Goal: Use online tool/utility: Utilize a website feature to perform a specific function

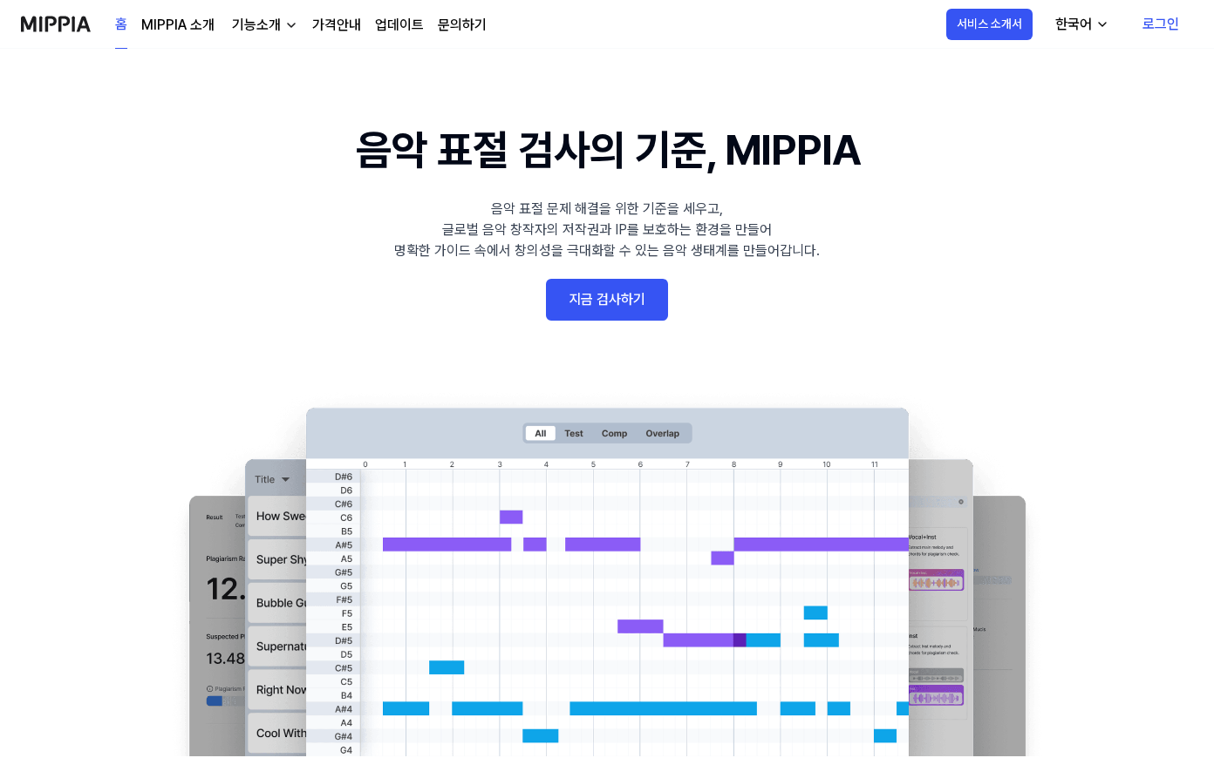
click at [1152, 13] on link "로그인" at bounding box center [1160, 24] width 65 height 49
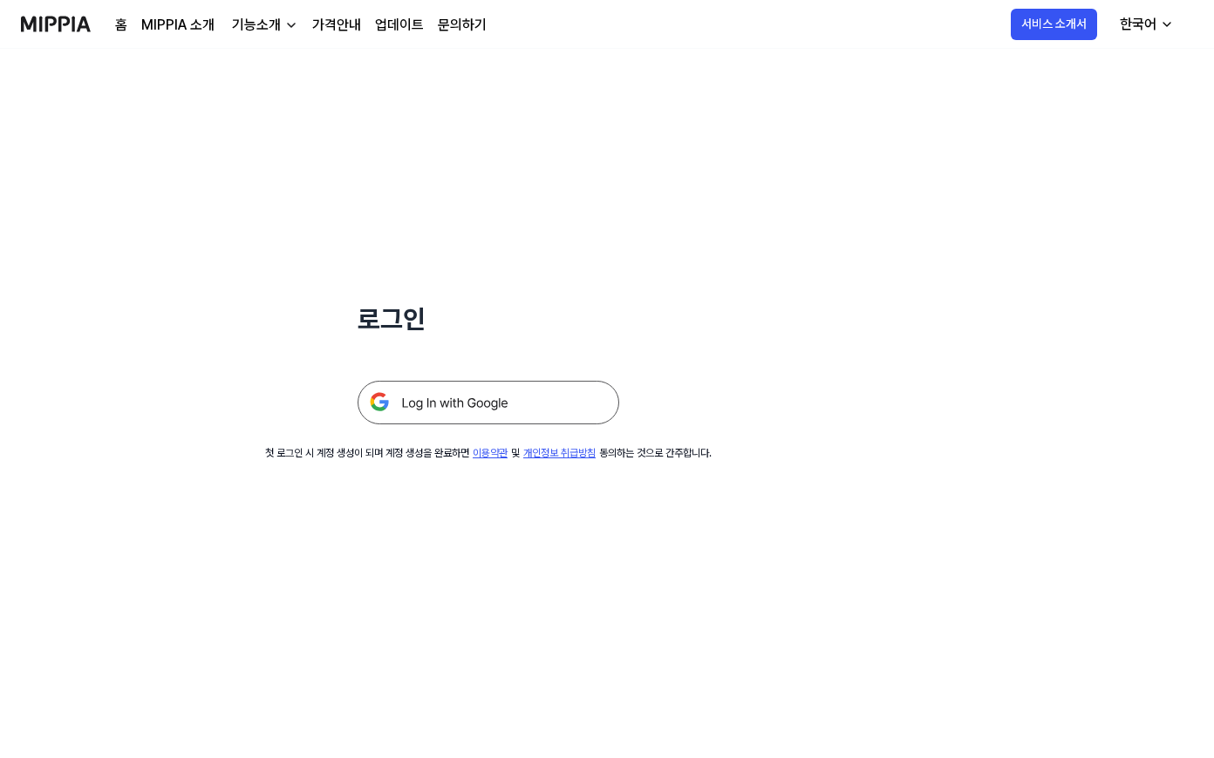
click at [517, 411] on img at bounding box center [488, 403] width 262 height 44
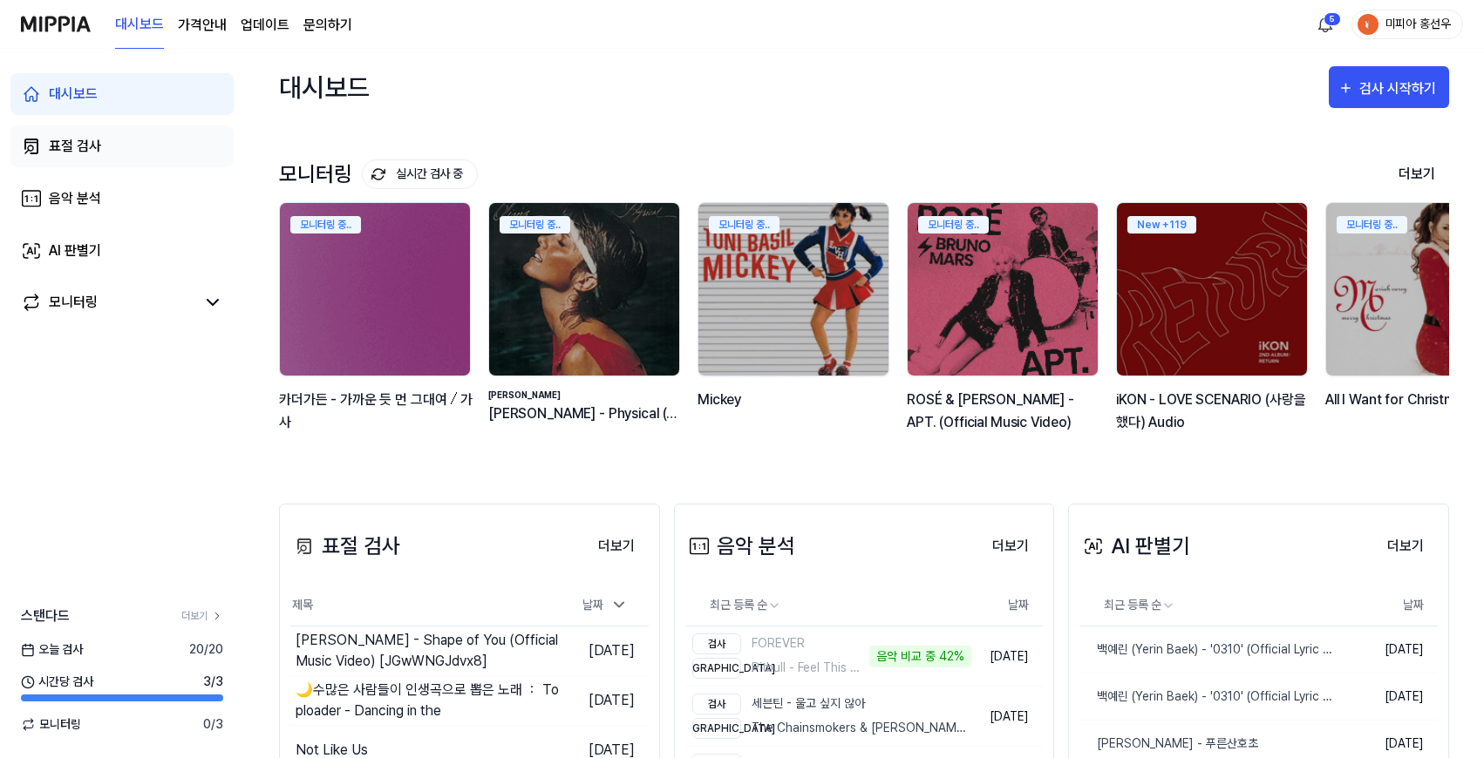
click at [139, 162] on link "표절 검사" at bounding box center [121, 147] width 223 height 42
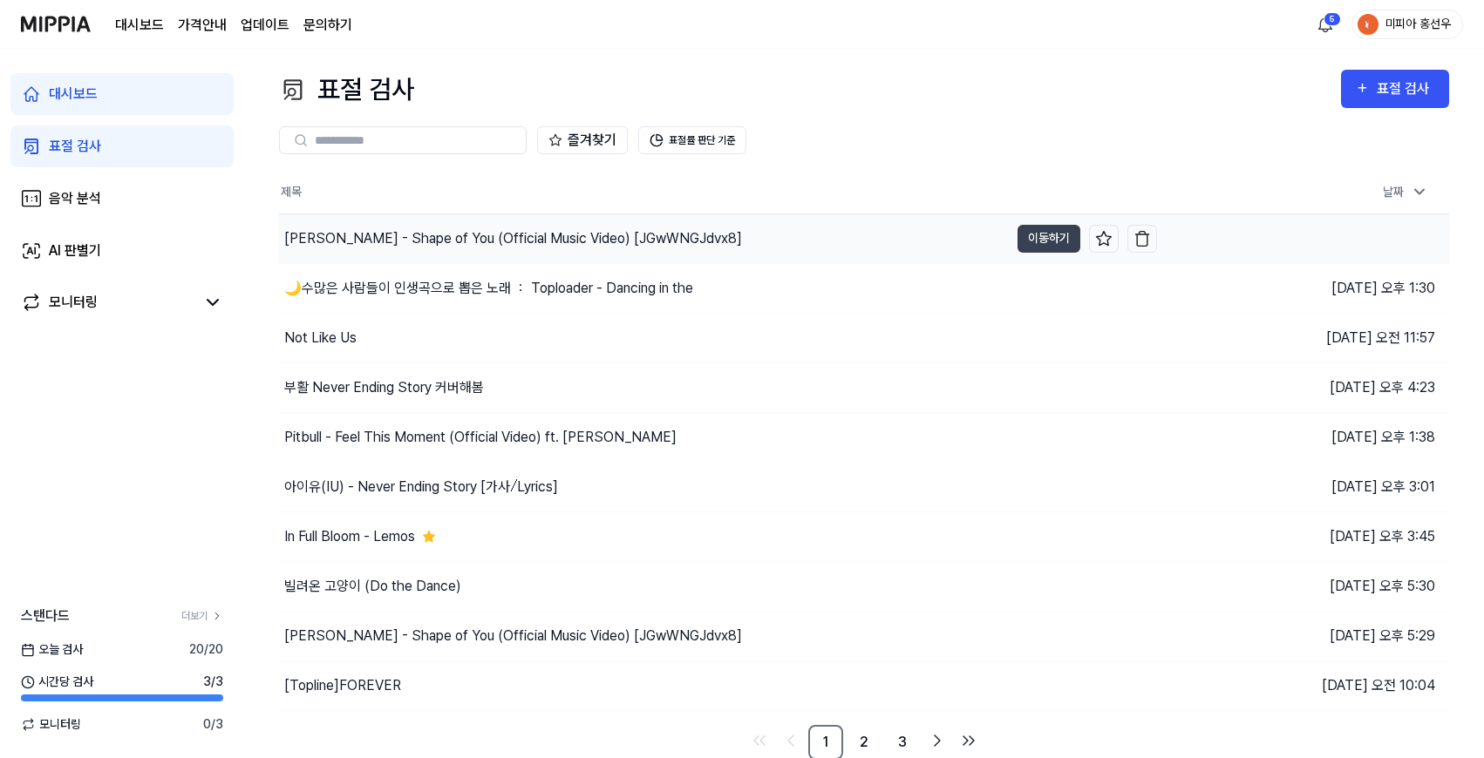
click at [405, 235] on div "[PERSON_NAME] - Shape of You (Official Music Video) [JGwWNGJdvx8]" at bounding box center [513, 238] width 458 height 21
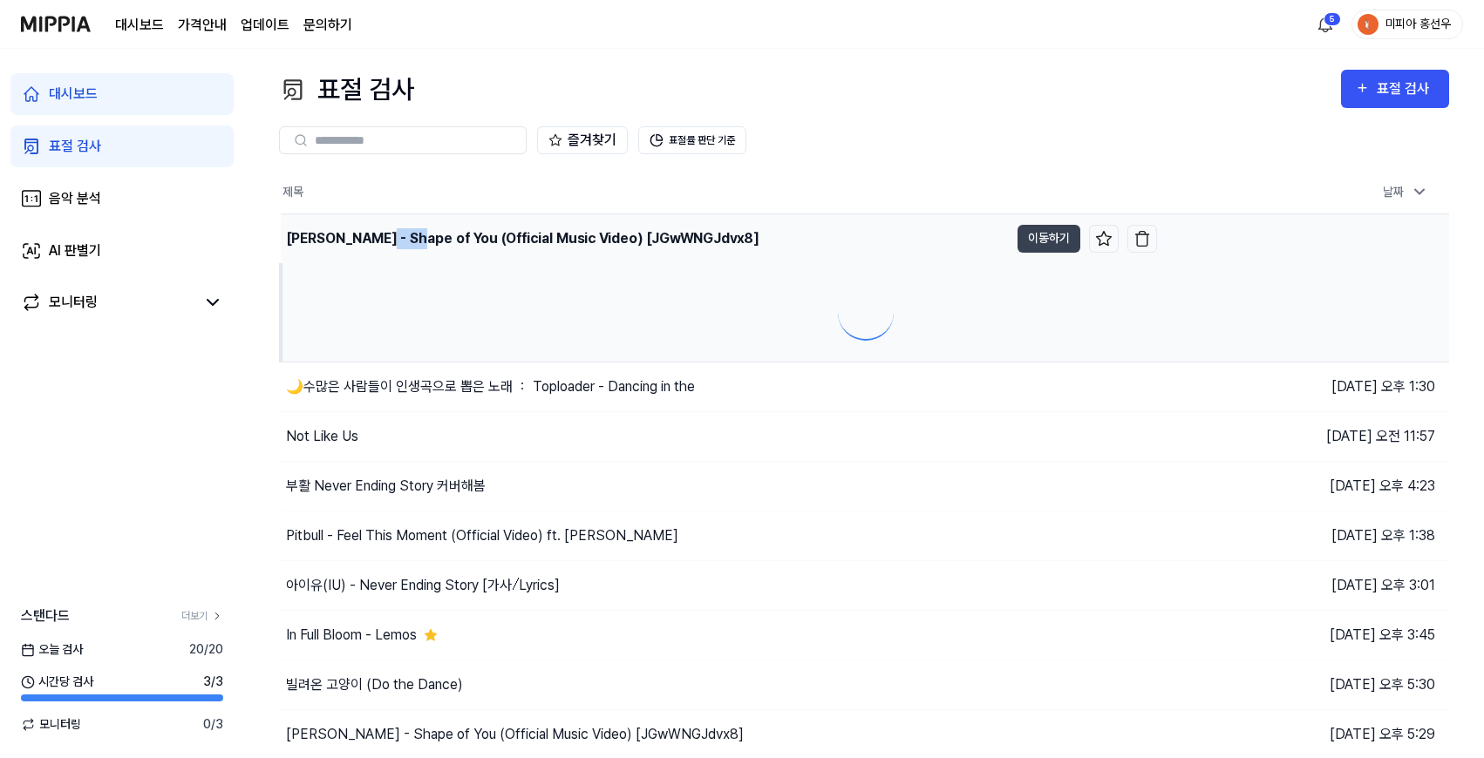
click at [405, 235] on div "[PERSON_NAME] - Shape of You (Official Music Video) [JGwWNGJdvx8]" at bounding box center [522, 238] width 472 height 21
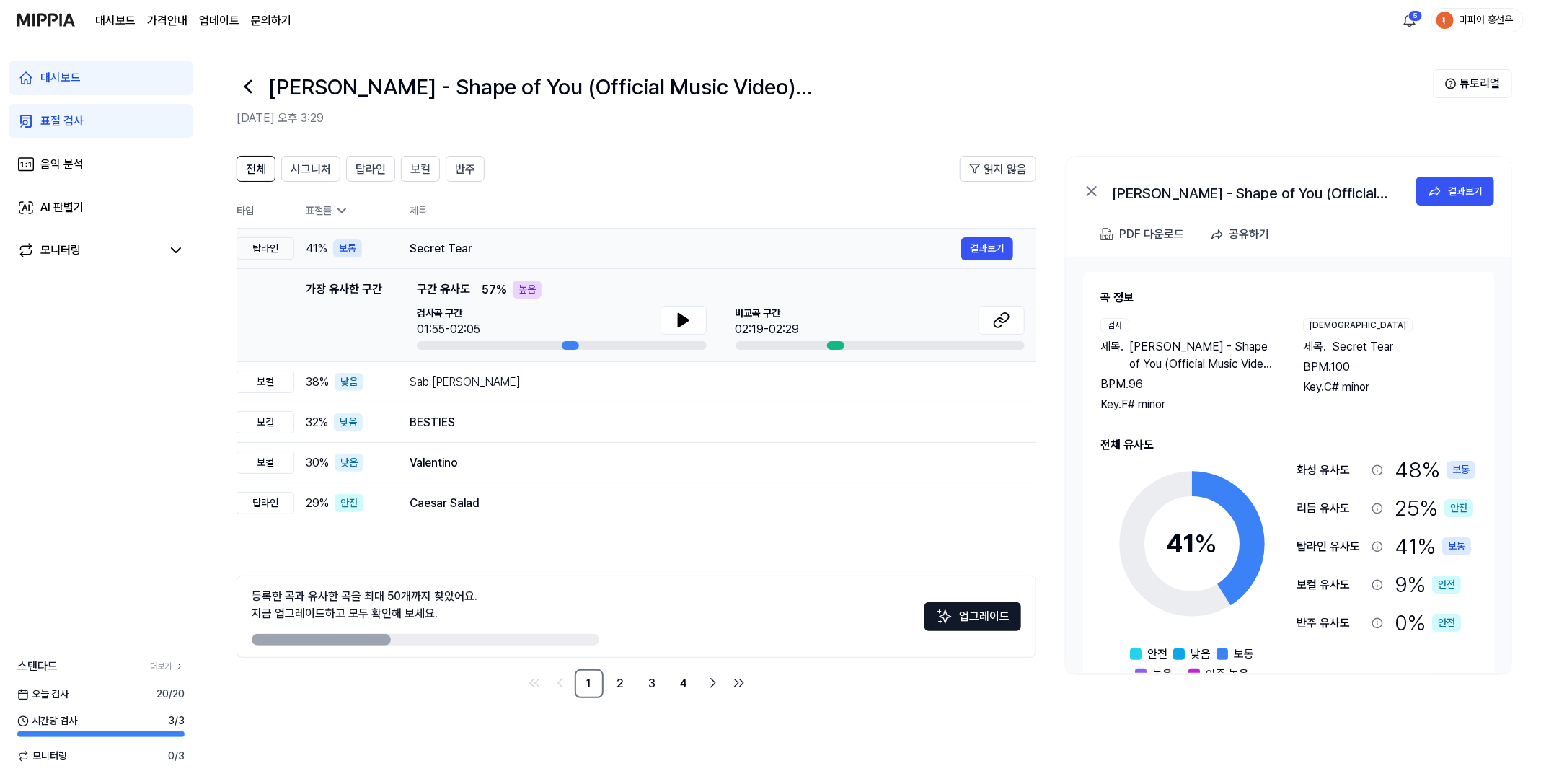
click at [442, 249] on div "Secret Tear" at bounding box center [685, 248] width 552 height 17
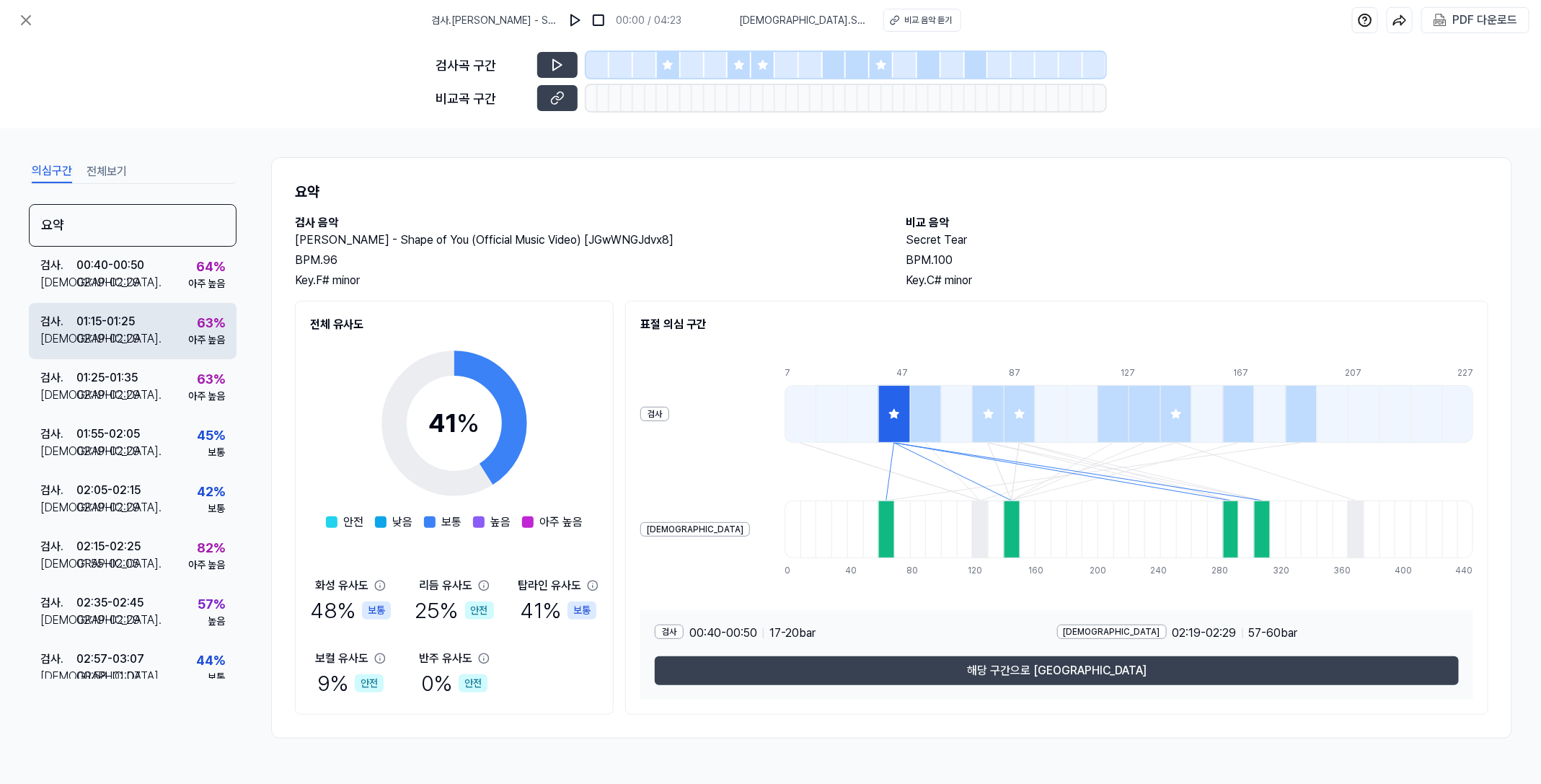
click at [164, 331] on div "검사 . 01:15 - 01:25 비교 . 02:19 - 02:29 63 % 아주 높음" at bounding box center [132, 331] width 208 height 56
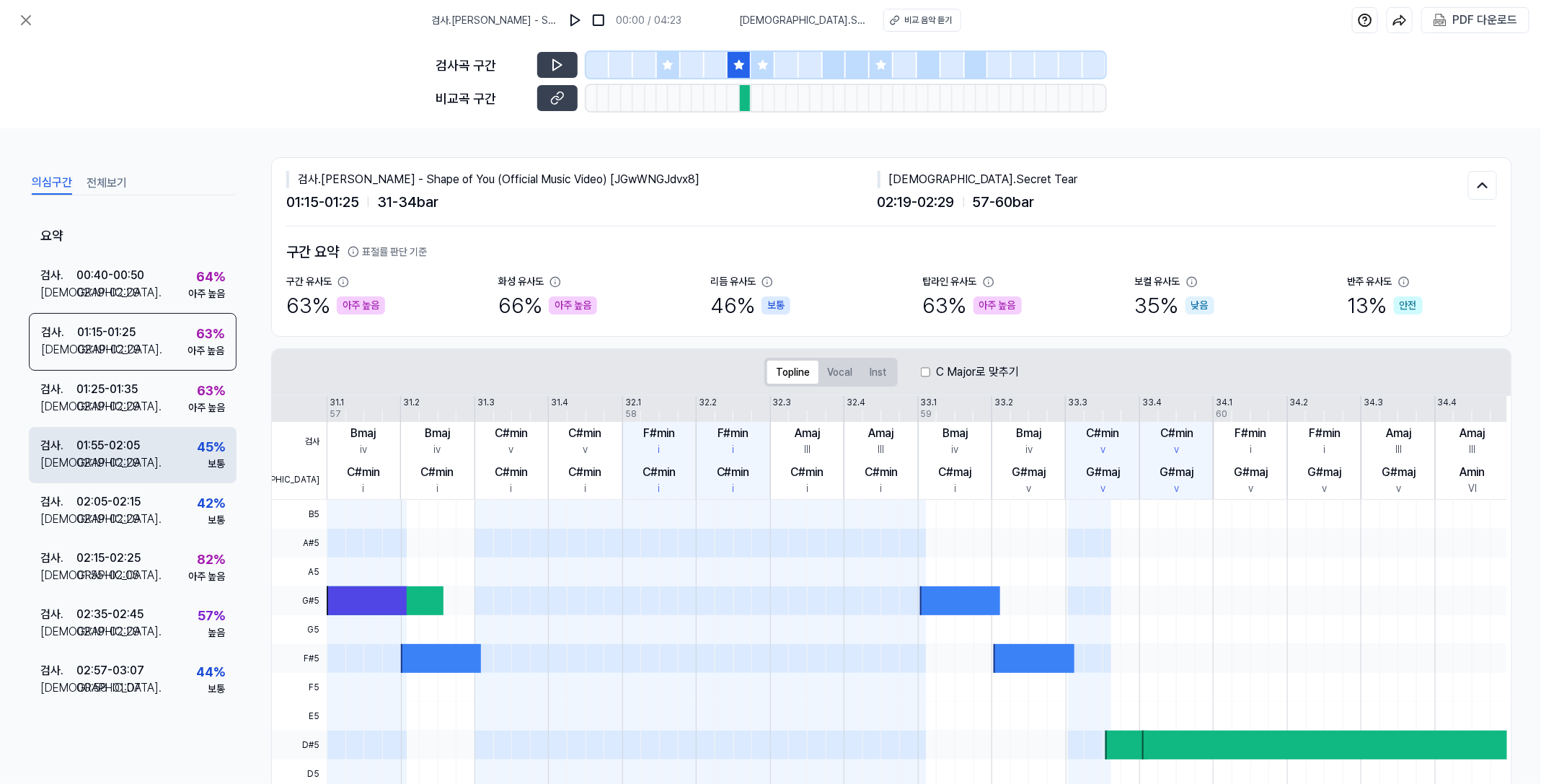
click at [163, 434] on div "검사 . 01:55 - 02:05 비교 . 02:19 - 02:29 45 % 보통" at bounding box center [132, 455] width 208 height 56
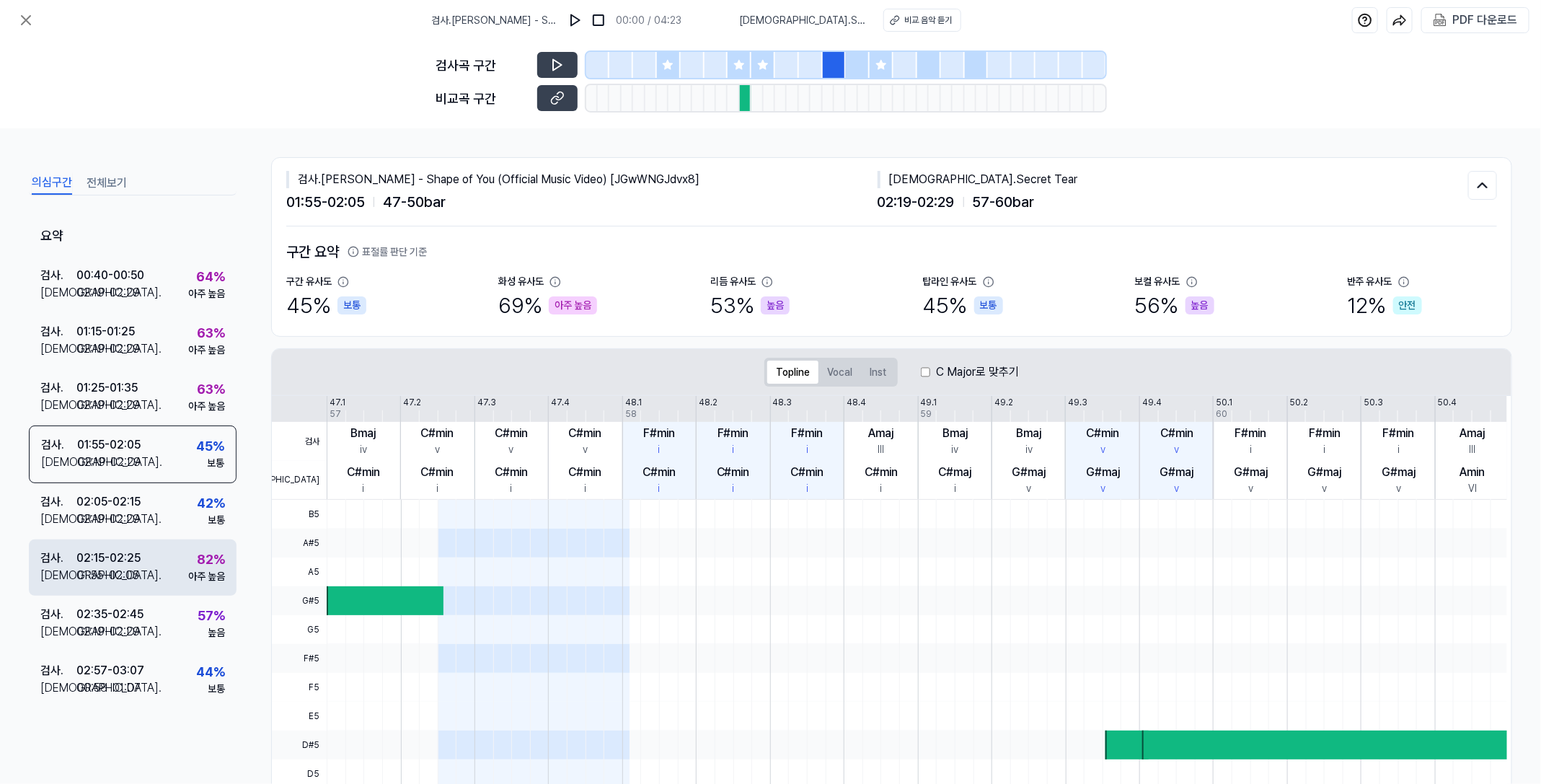
click at [155, 553] on div "검사 . 02:15 - 02:25 비교 . 01:55 - 02:05 82 % 아주 높음" at bounding box center [132, 567] width 208 height 56
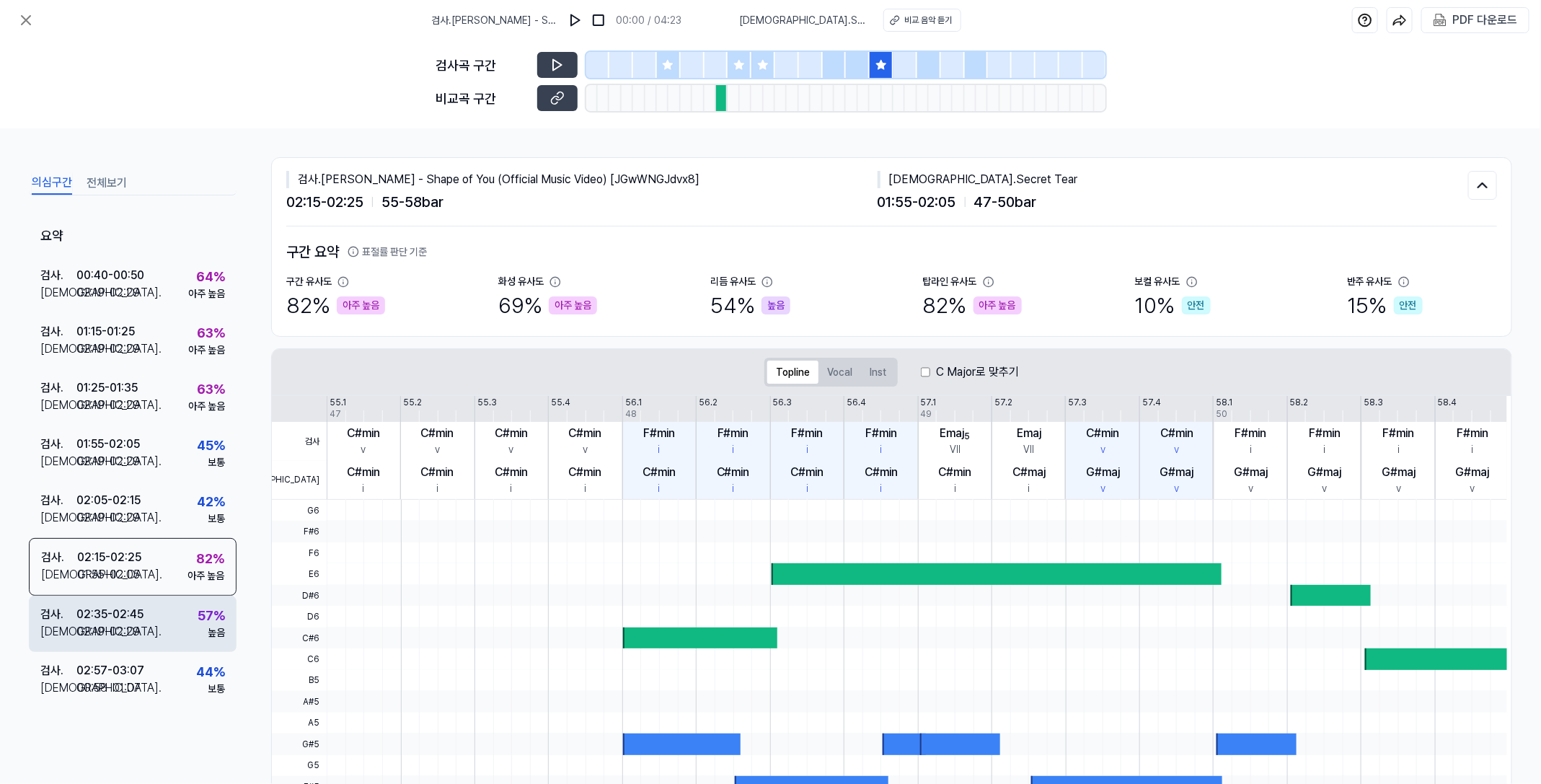
click at [170, 627] on div "검사 . 02:35 - 02:45 비교 . 02:19 - 02:29 57 % 높음" at bounding box center [132, 624] width 208 height 56
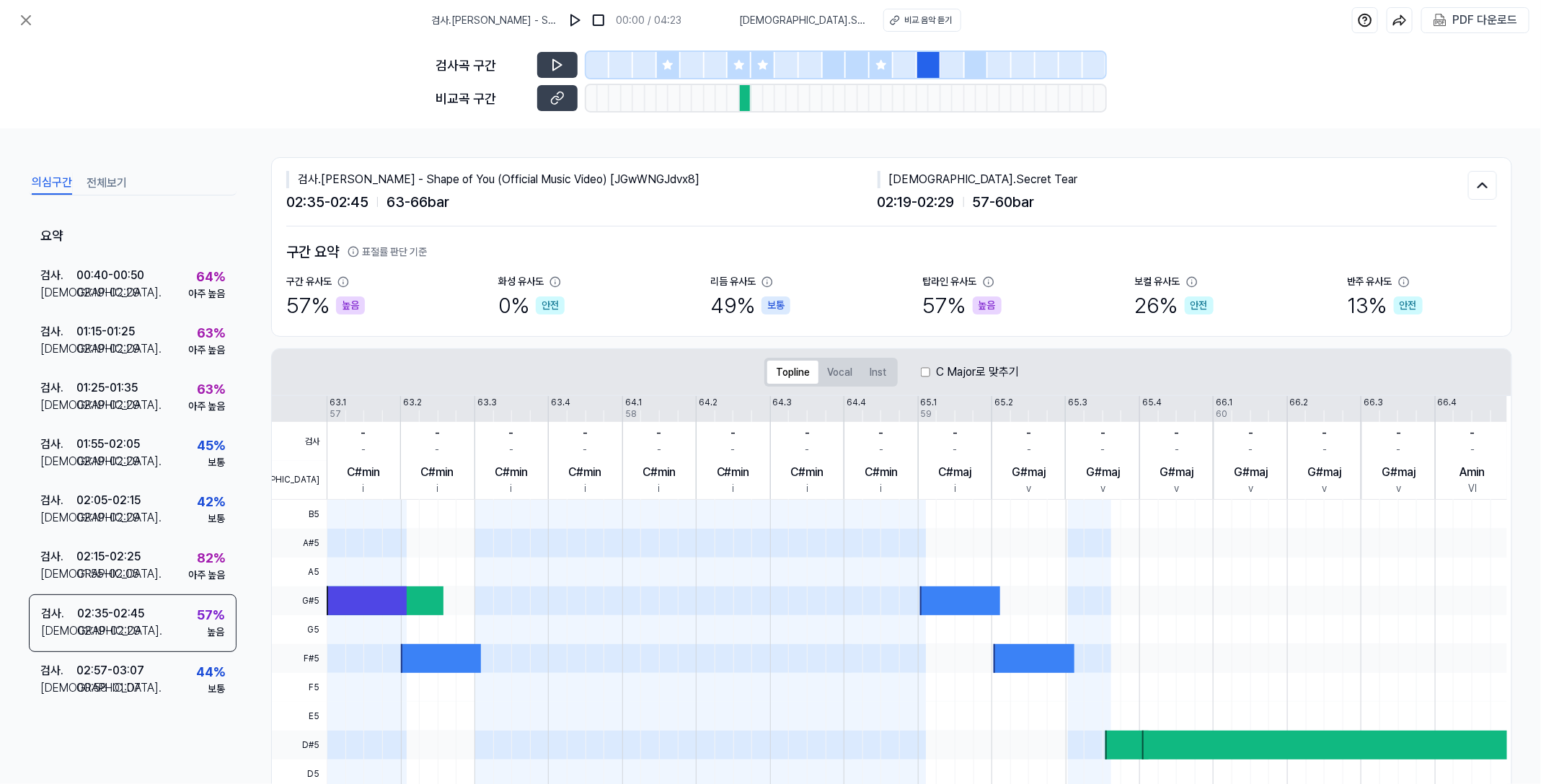
click at [1009, 112] on div "검사곡 구간 비교곡 구간" at bounding box center [770, 84] width 1541 height 88
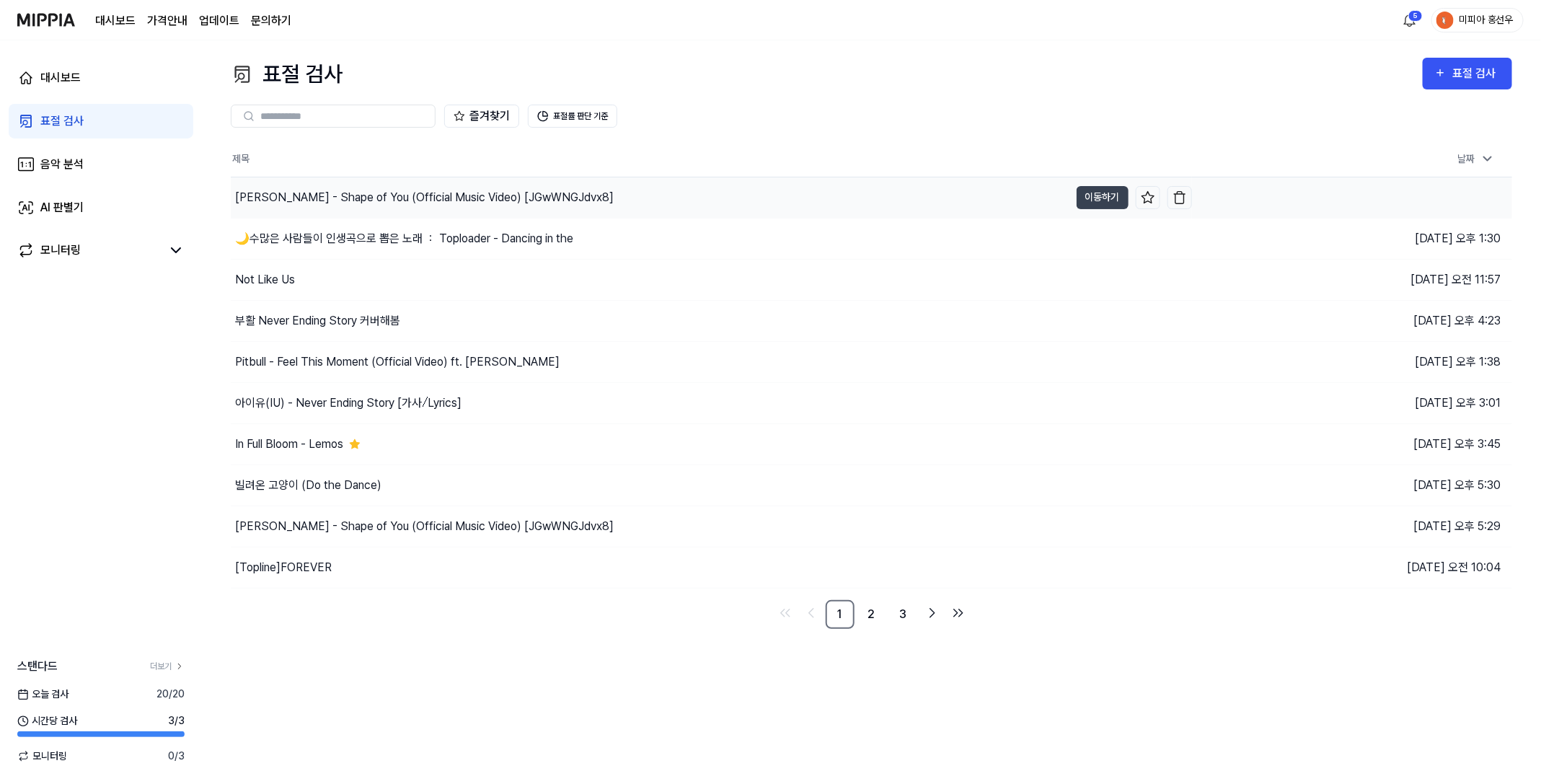
click at [541, 196] on div "Ed Sheeran - Shape of You (Official Music Video) [JGwWNGJdvx8]" at bounding box center [424, 197] width 379 height 17
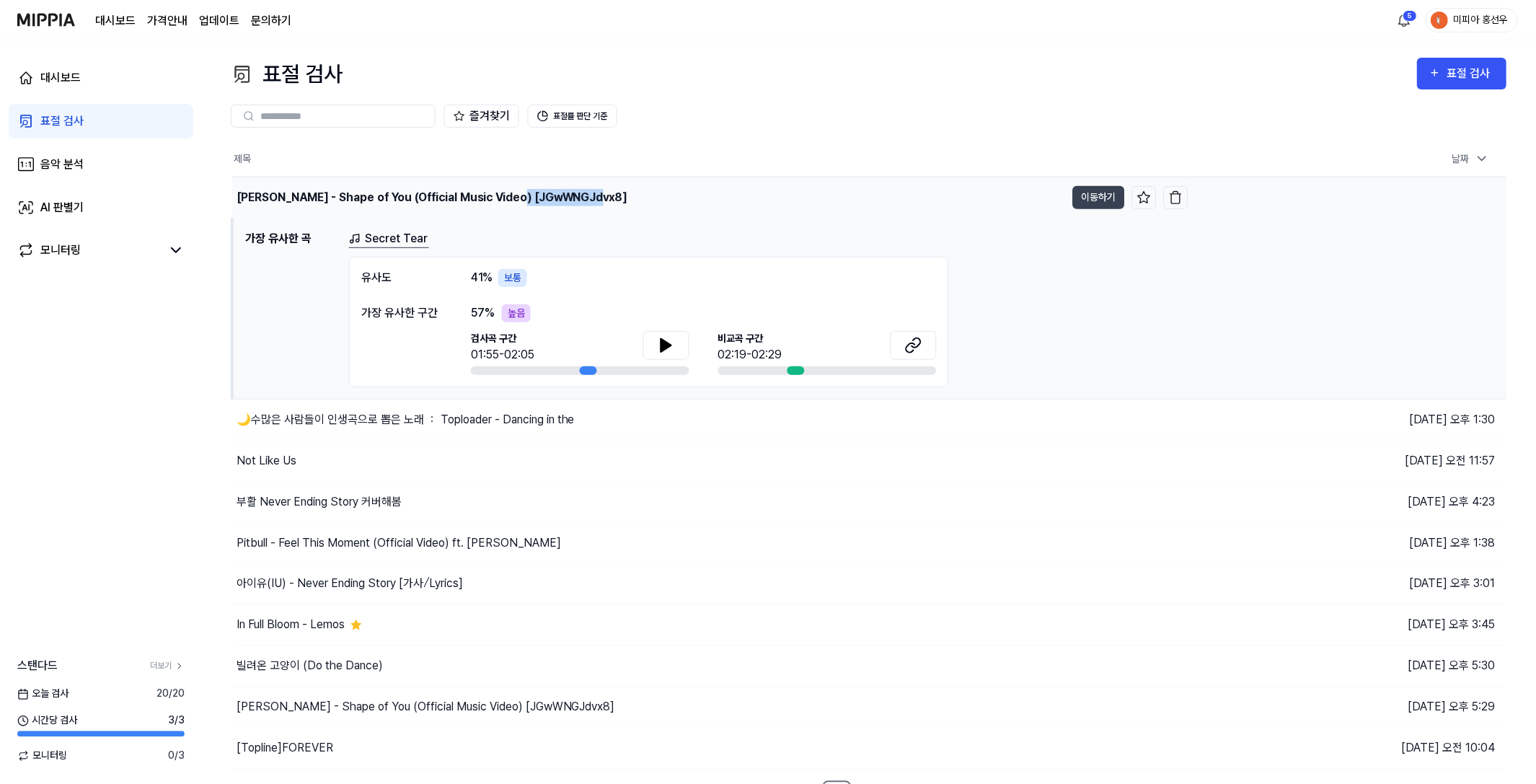
click at [541, 196] on div "Ed Sheeran - Shape of You (Official Music Video) [JGwWNGJdvx8]" at bounding box center [432, 197] width 390 height 17
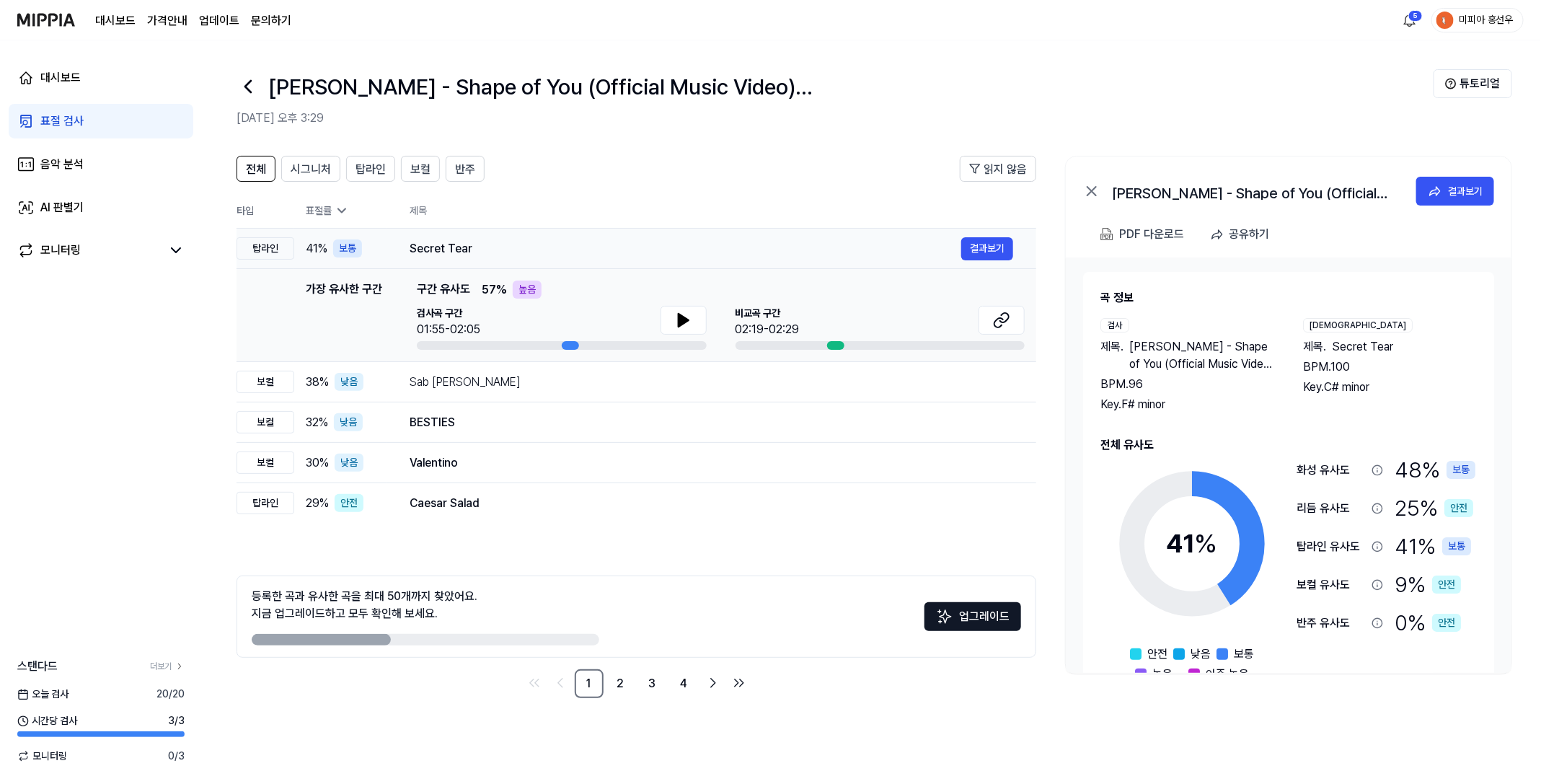
click at [444, 248] on div "Secret Tear" at bounding box center [685, 248] width 552 height 17
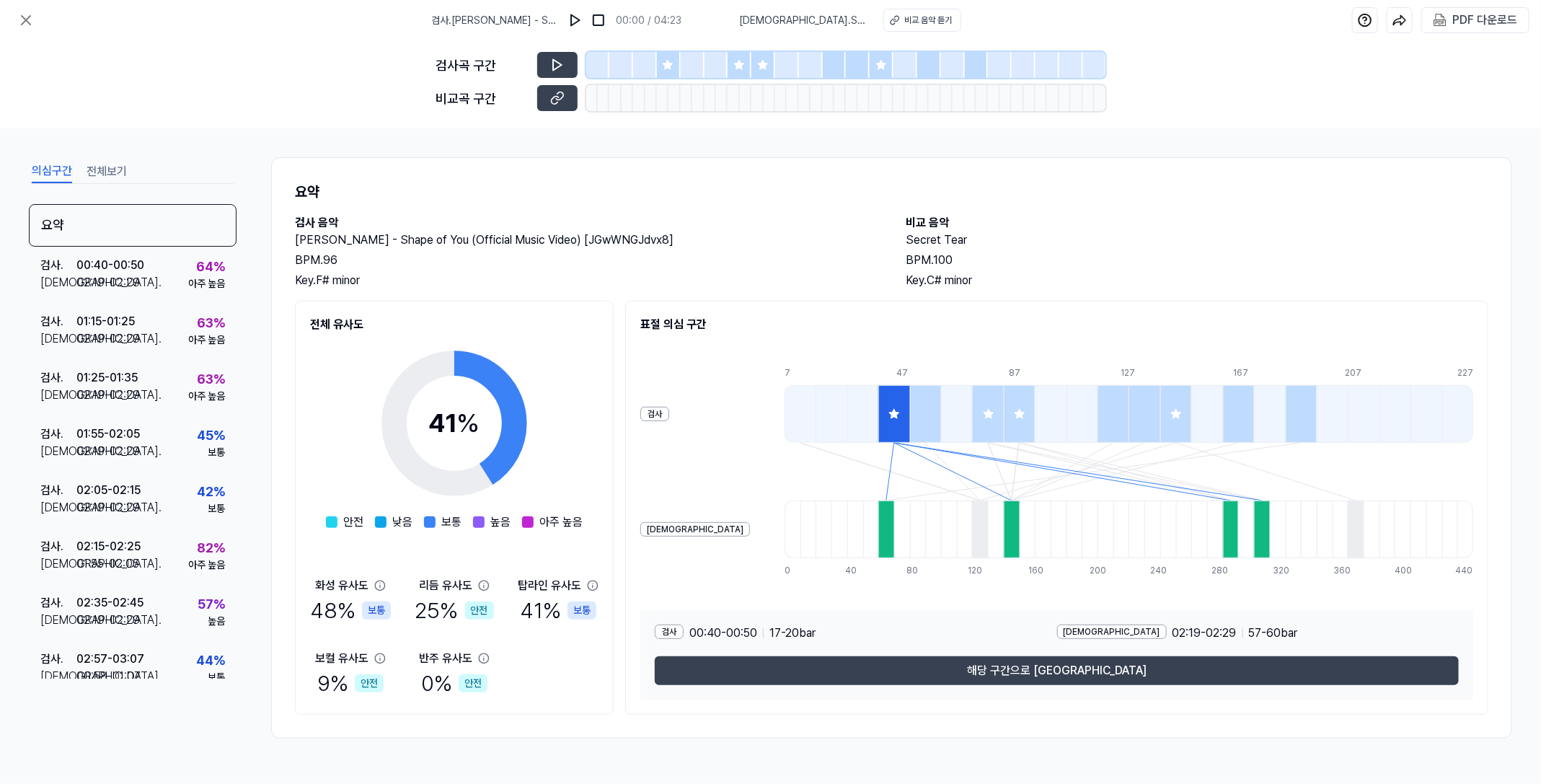
click at [591, 589] on icon at bounding box center [591, 585] width 9 height 9
click at [1009, 13] on img at bounding box center [1365, 20] width 14 height 14
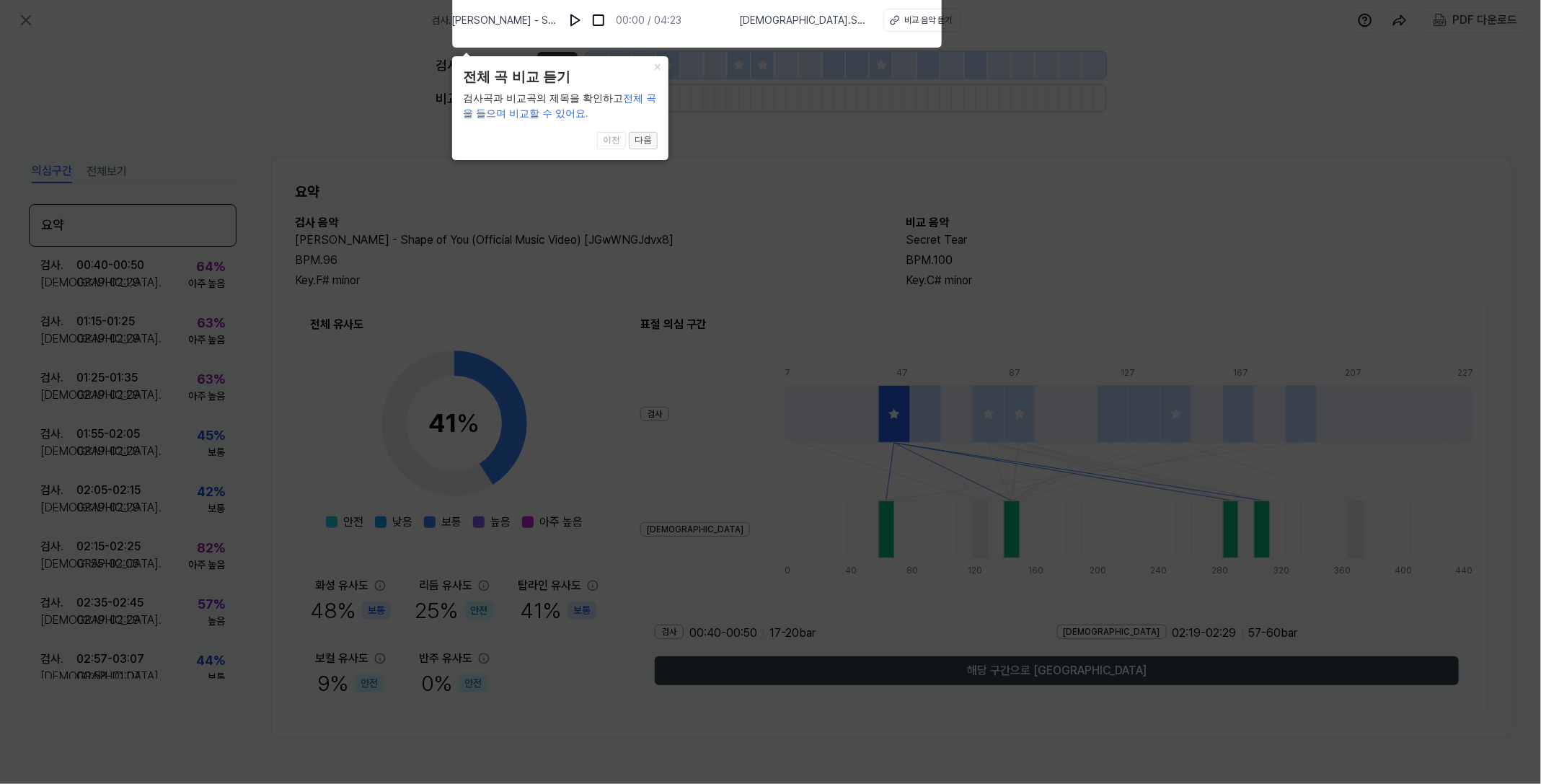
click at [644, 142] on button "다음" at bounding box center [643, 141] width 29 height 17
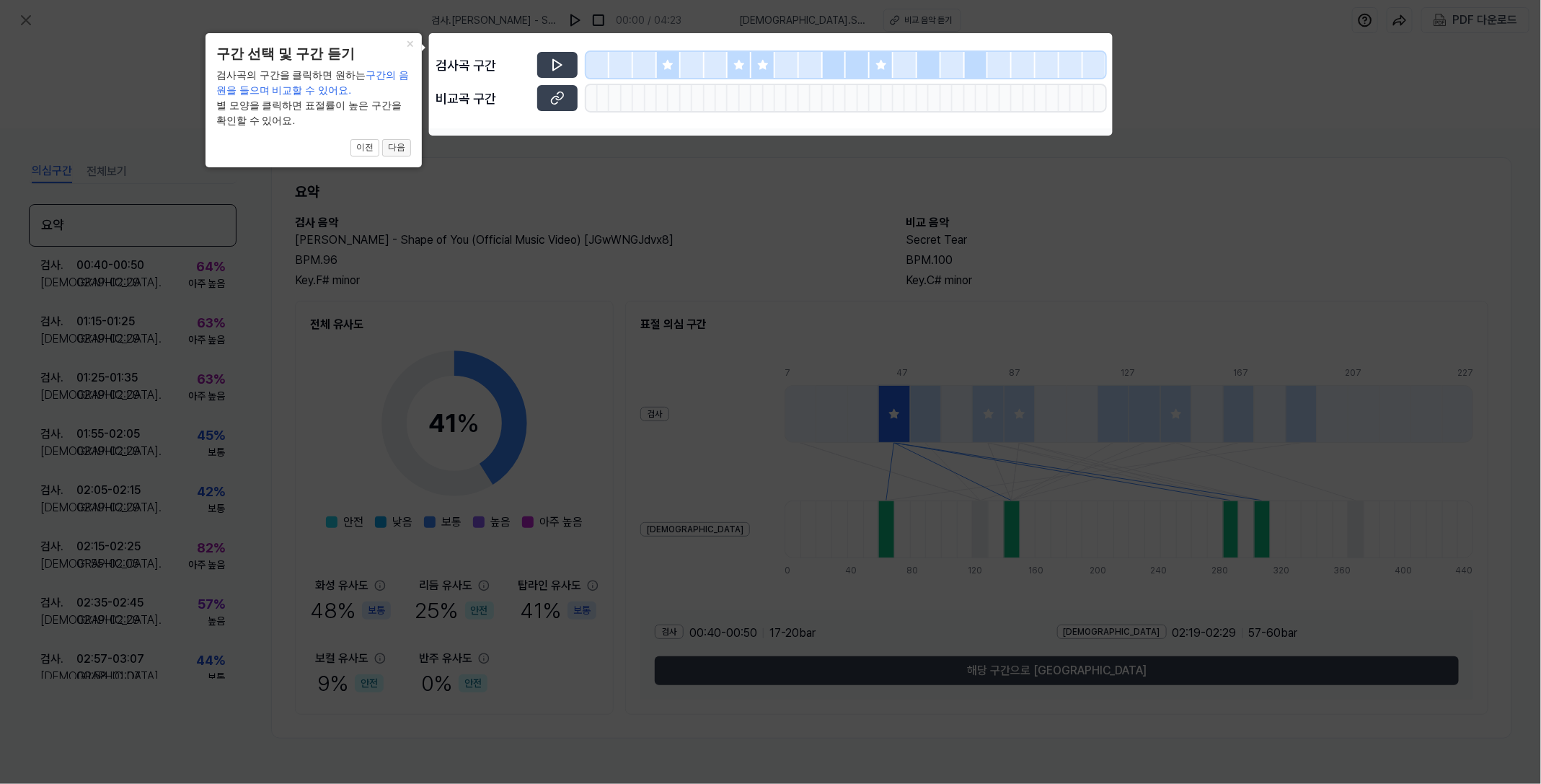
click at [403, 143] on button "다음" at bounding box center [396, 147] width 29 height 17
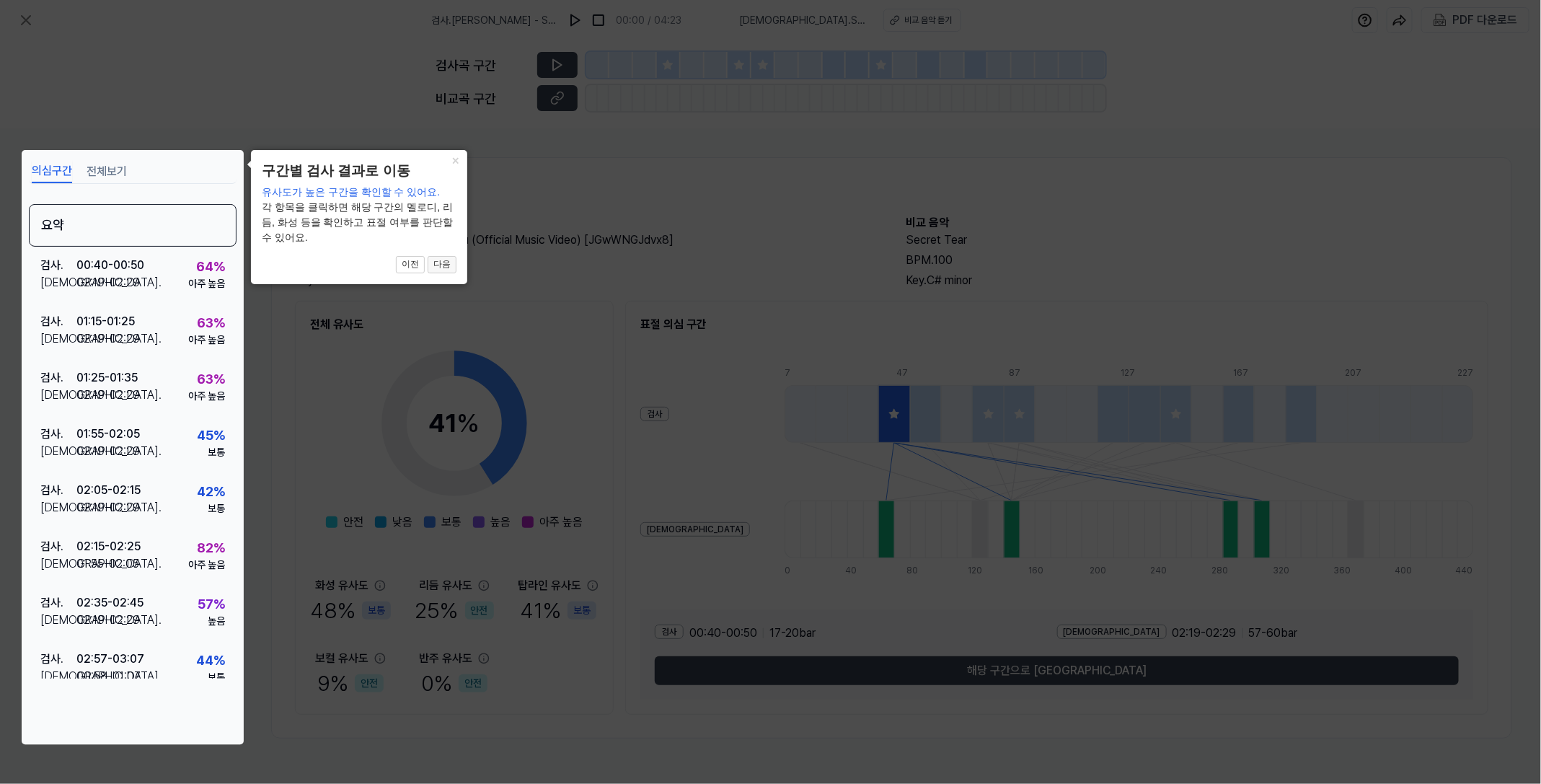
click at [442, 256] on button "다음" at bounding box center [442, 264] width 29 height 17
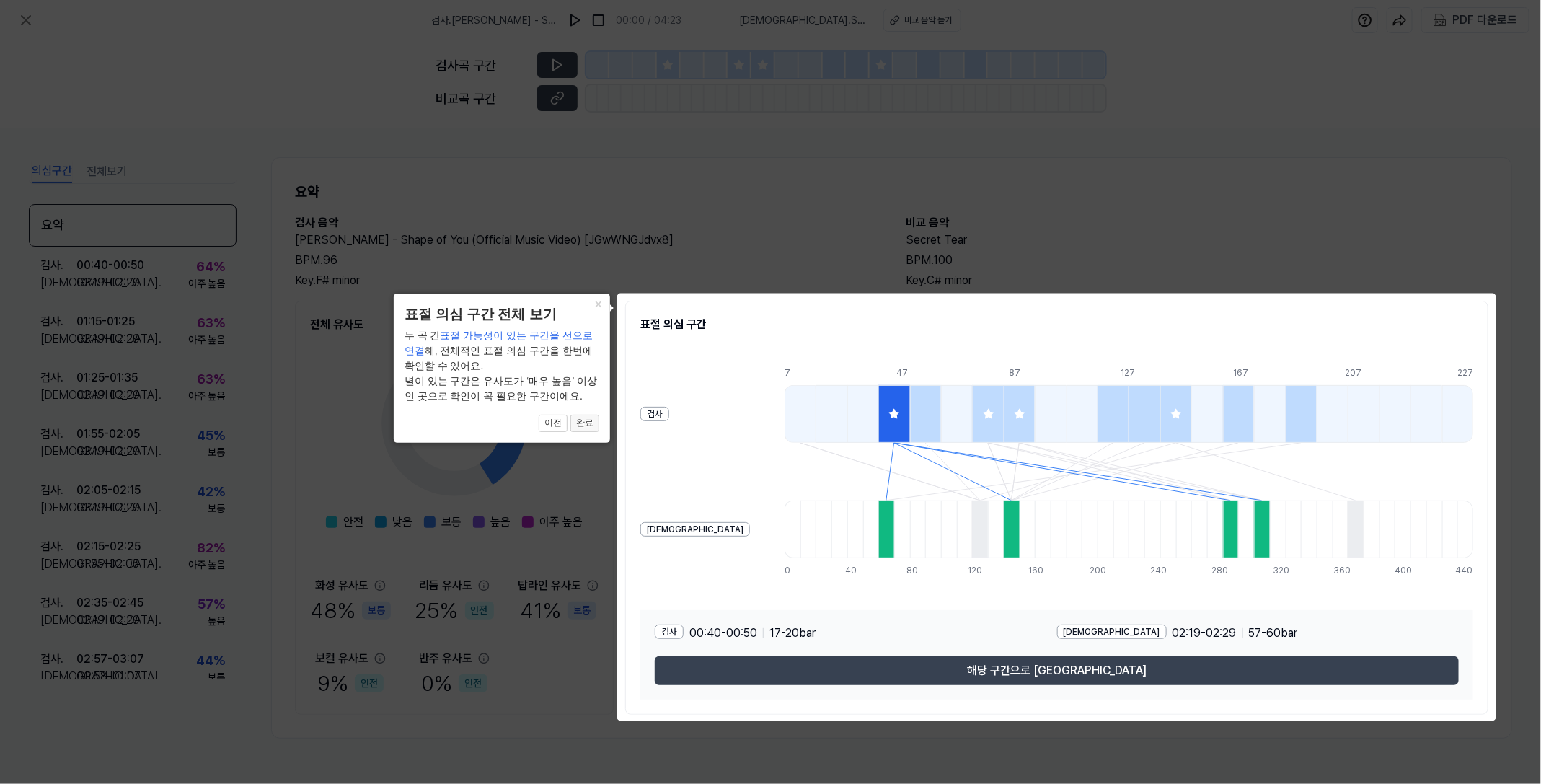
click at [578, 428] on button "완료" at bounding box center [585, 423] width 29 height 17
